Goal: Task Accomplishment & Management: Manage account settings

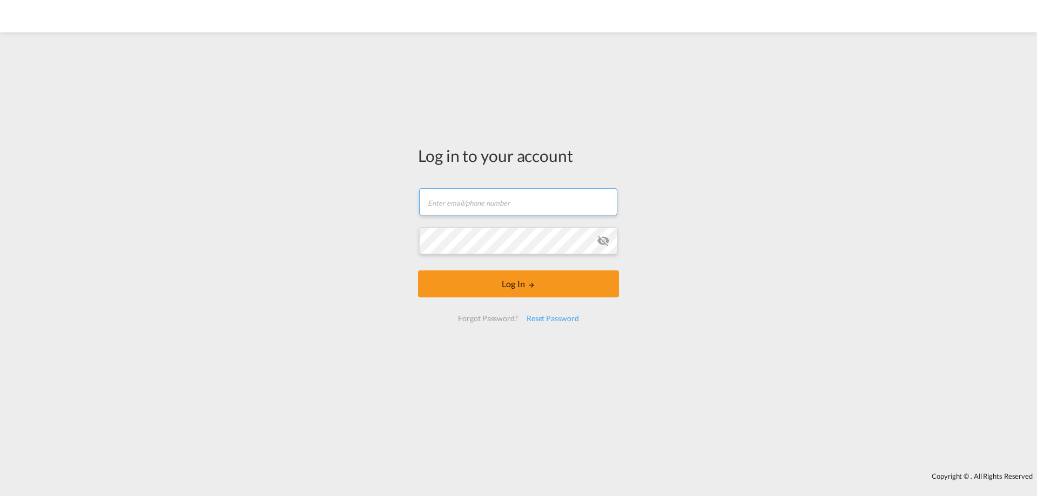
click at [505, 200] on input "text" at bounding box center [518, 202] width 198 height 27
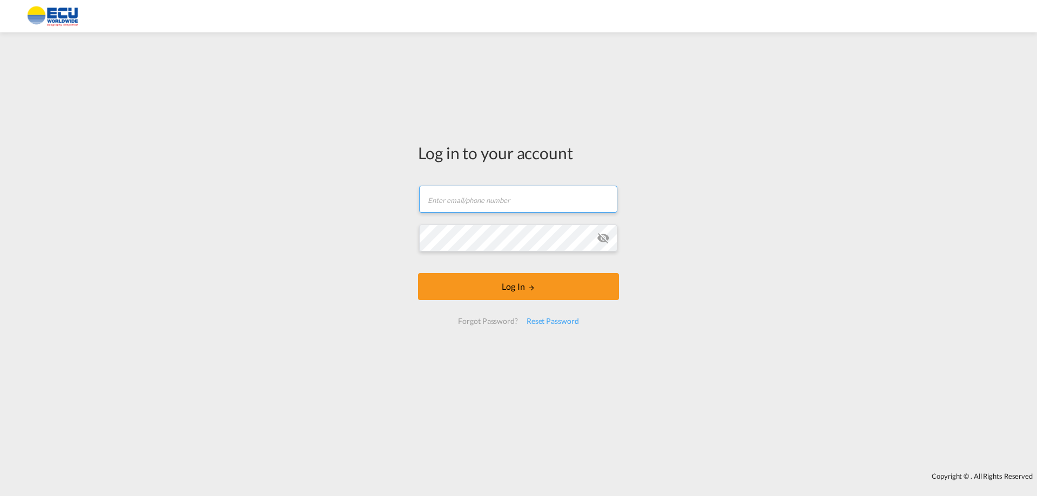
type input "[EMAIL_ADDRESS][DOMAIN_NAME]"
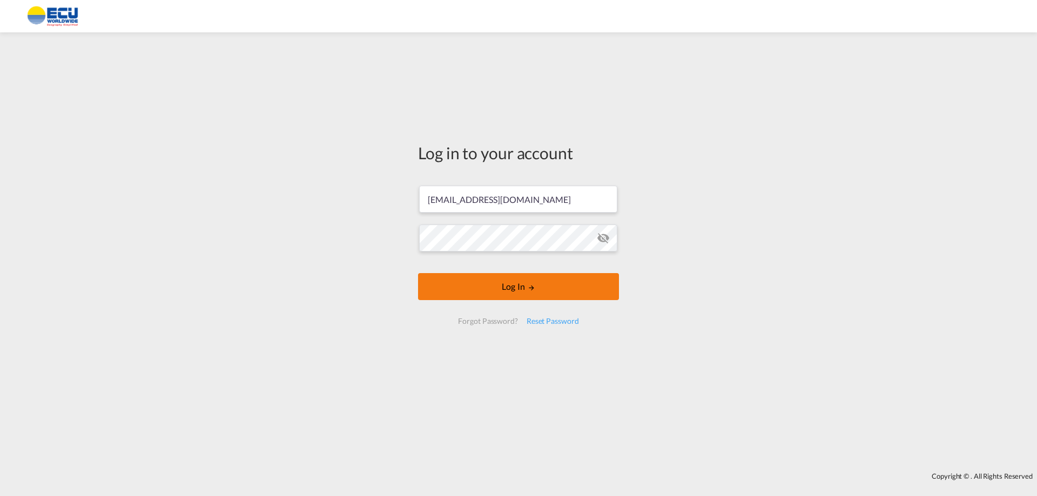
click at [524, 292] on button "Log In" at bounding box center [518, 286] width 201 height 27
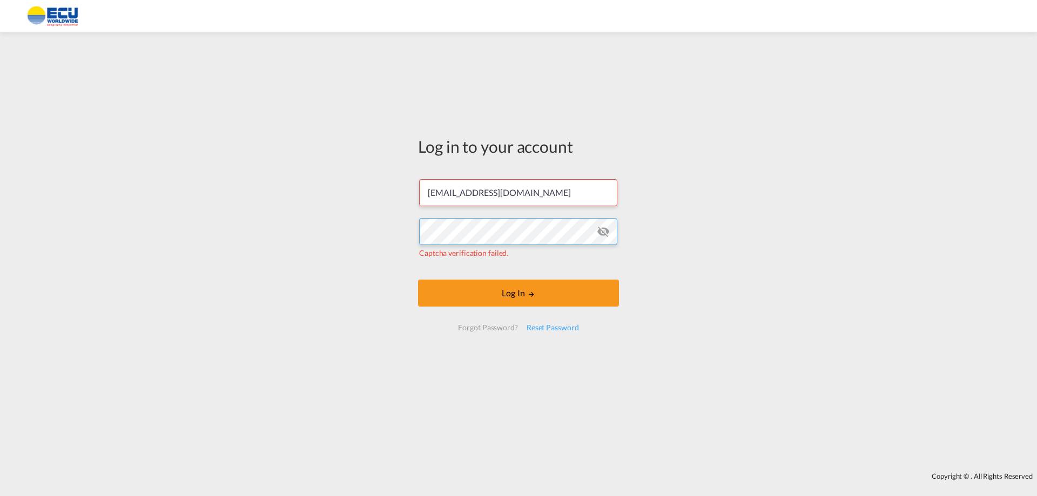
click at [352, 227] on div "Log in to your account [EMAIL_ADDRESS][DOMAIN_NAME] Captcha verification failed…" at bounding box center [518, 252] width 1037 height 429
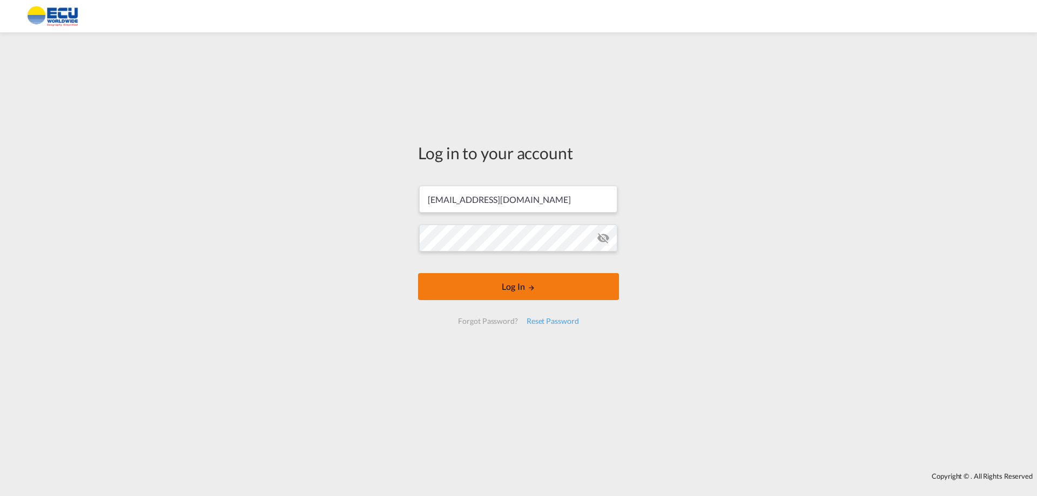
click at [537, 288] on button "Log In" at bounding box center [518, 286] width 201 height 27
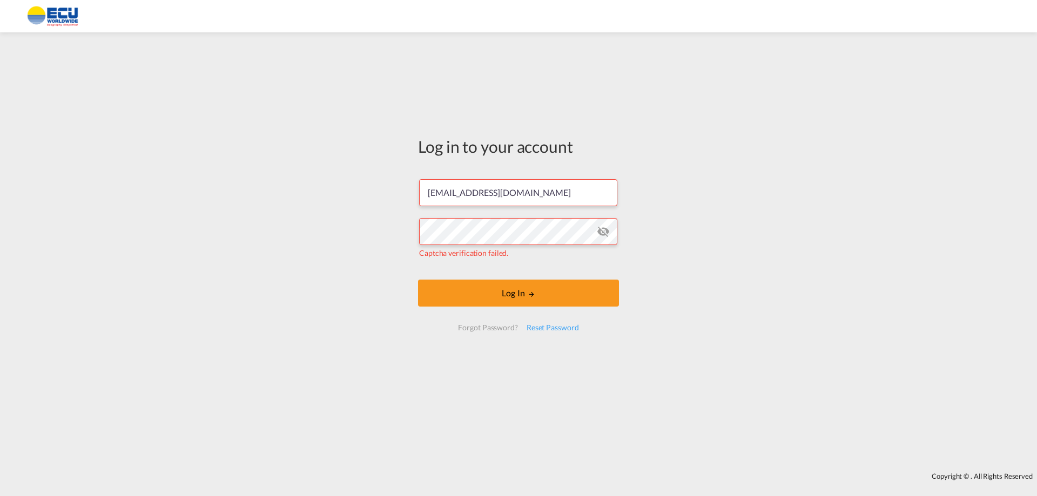
click at [554, 327] on div "Reset Password" at bounding box center [552, 327] width 61 height 19
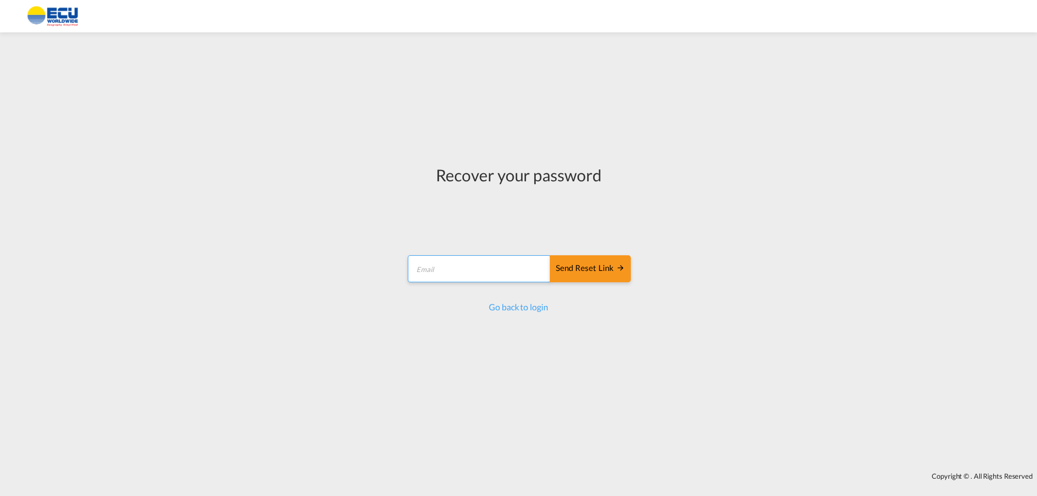
click at [441, 244] on div "Recover your password Send reset link Email field is required Send reset link G…" at bounding box center [518, 239] width 225 height 150
type input "[EMAIL_ADDRESS][DOMAIN_NAME]"
click at [593, 266] on div "Send reset link" at bounding box center [590, 269] width 69 height 12
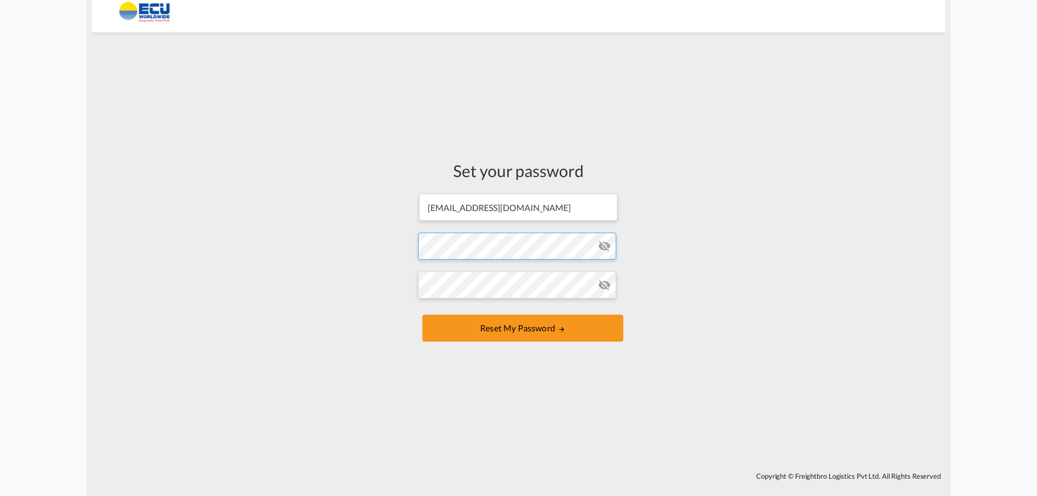
click at [469, 245] on form "[EMAIL_ADDRESS][DOMAIN_NAME] Password must contain the following: A special cha…" at bounding box center [518, 269] width 201 height 152
click at [513, 326] on button "Reset my password" at bounding box center [522, 328] width 201 height 27
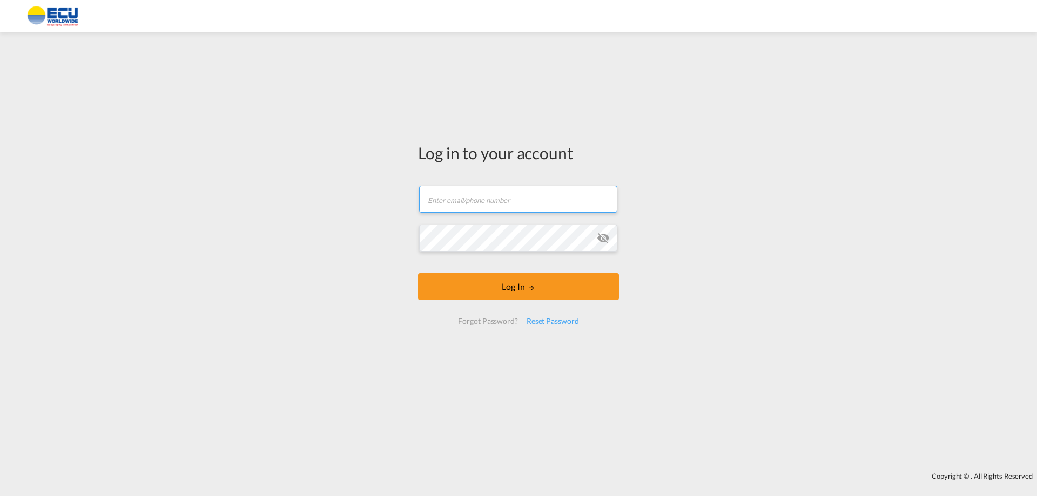
click at [458, 197] on input "text" at bounding box center [518, 199] width 198 height 27
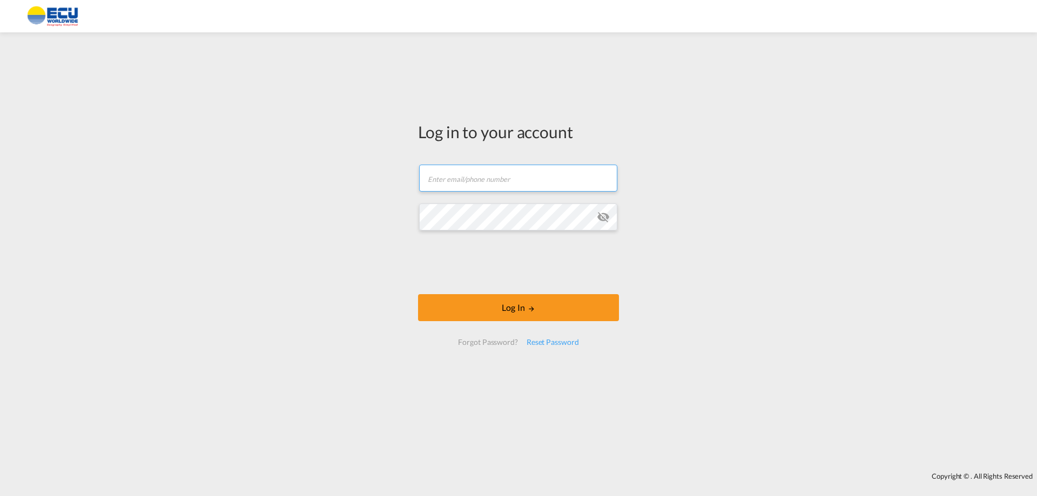
type input "[EMAIL_ADDRESS][DOMAIN_NAME]"
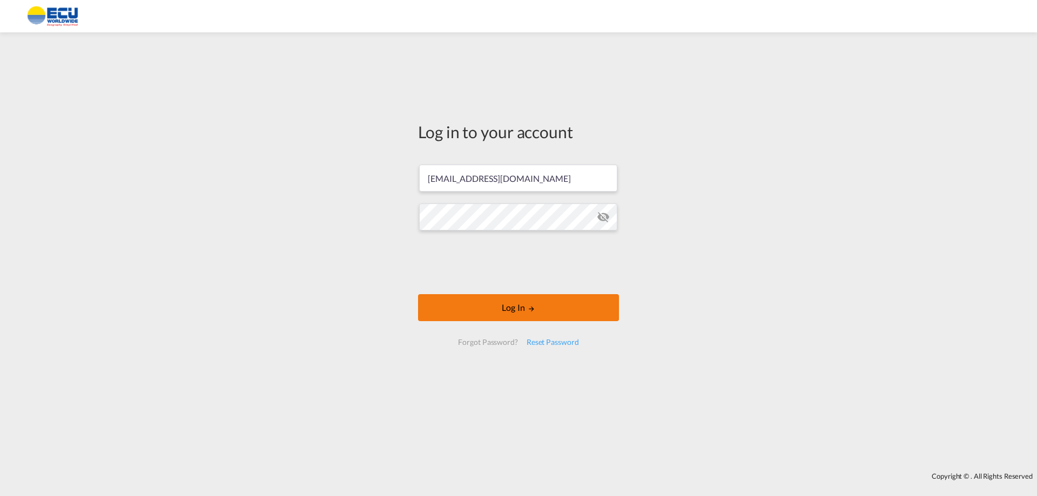
click at [534, 305] on button "Log In" at bounding box center [518, 307] width 201 height 27
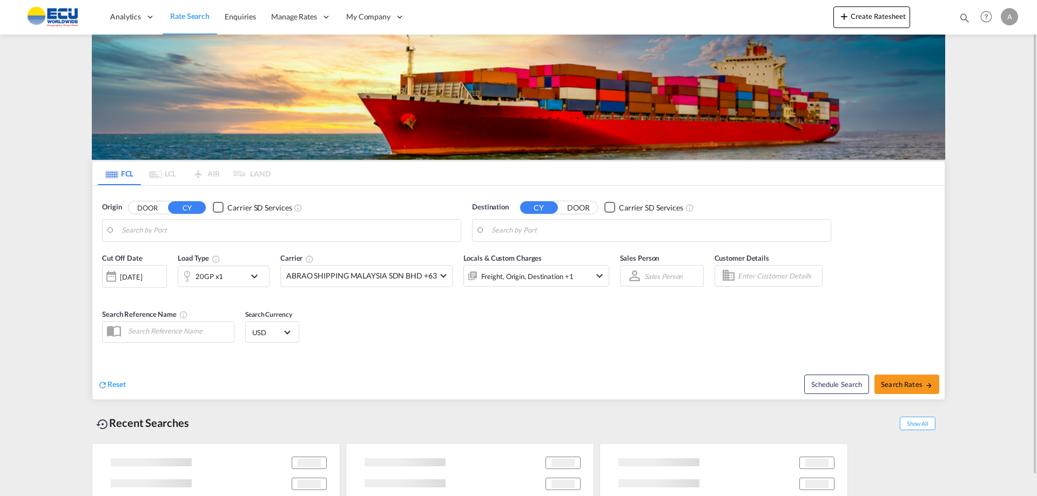
type input "Port Everglades, FL, USPEF"
type input "Georgetown, GYGEO"
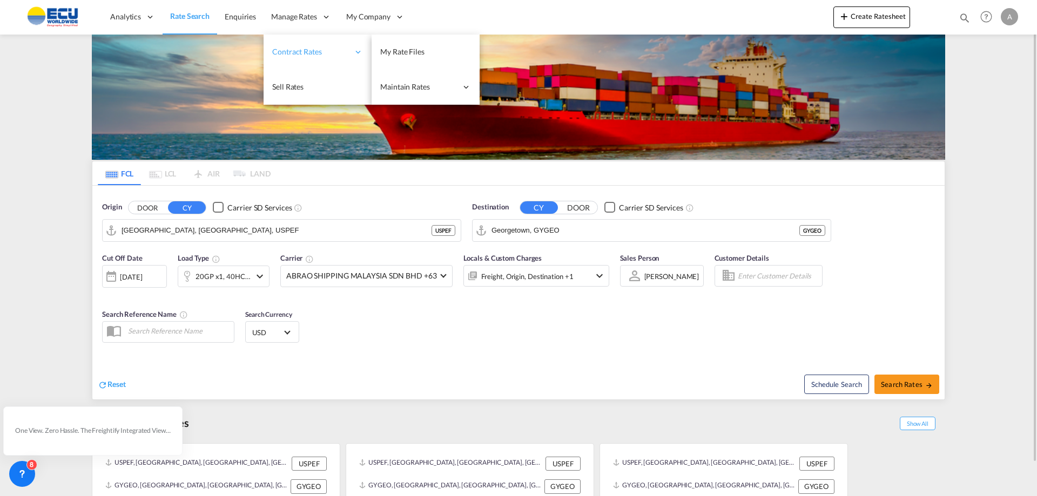
click at [358, 50] on icon at bounding box center [358, 52] width 10 height 10
drag, startPoint x: 412, startPoint y: 50, endPoint x: 417, endPoint y: 53, distance: 6.3
click at [412, 50] on span "My Rate Files" at bounding box center [402, 51] width 44 height 9
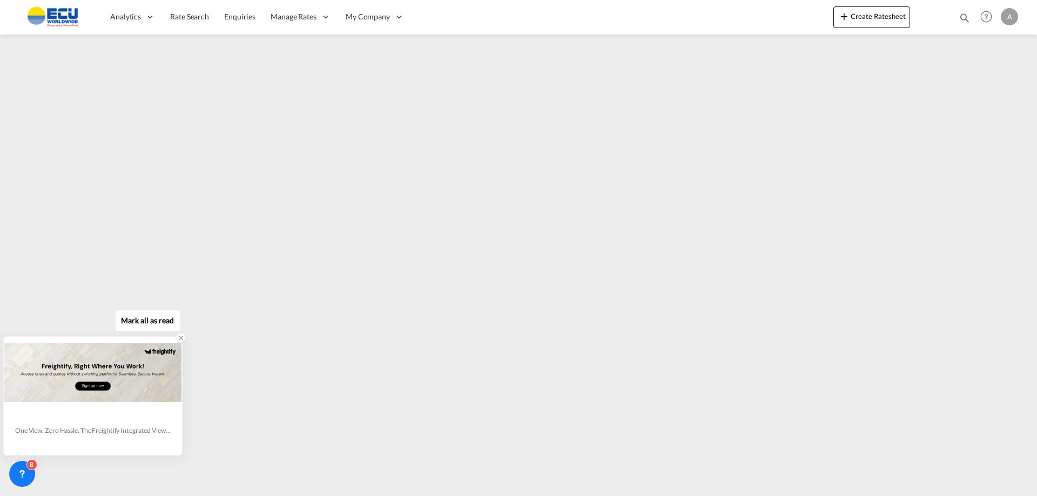
click at [177, 341] on icon at bounding box center [181, 338] width 8 height 8
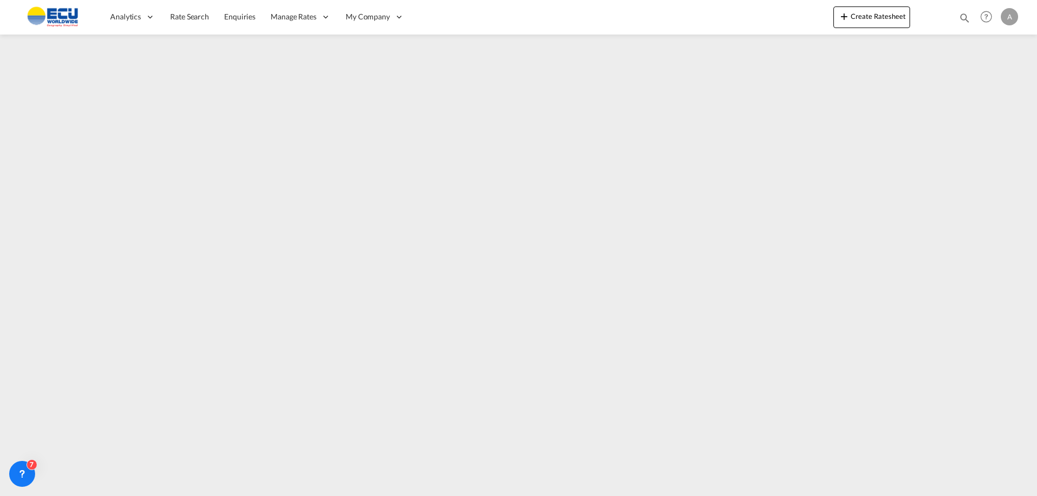
click at [1011, 18] on div "A" at bounding box center [1009, 16] width 17 height 17
click at [986, 83] on button "Logout" at bounding box center [997, 83] width 70 height 22
